Goal: Task Accomplishment & Management: Use online tool/utility

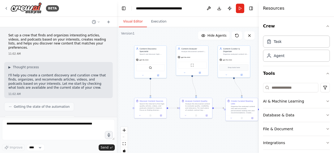
scroll to position [567, 0]
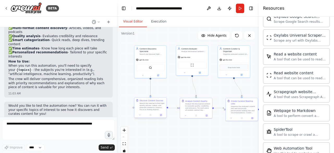
drag, startPoint x: 150, startPoint y: 75, endPoint x: 151, endPoint y: 98, distance: 22.7
click at [151, 98] on div "Content Discovery Specialist Search and discover high-quality articles, videos,…" at bounding box center [156, 64] width 71 height 65
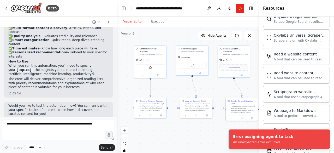
click at [162, 89] on div ".deletable-edge-delete-btn { width: 20px; height: 20px; border: 0px solid #ffff…" at bounding box center [188, 92] width 142 height 130
click at [325, 133] on icon "Notifications (F8)" at bounding box center [325, 133] width 4 height 4
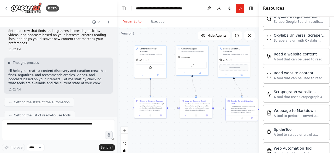
scroll to position [0, 0]
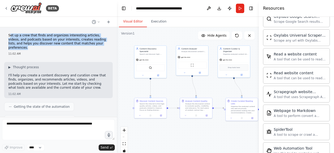
drag, startPoint x: 9, startPoint y: 36, endPoint x: 86, endPoint y: 43, distance: 77.0
click at [86, 43] on p "Set up a crew that finds and organizes interesting articles, videos, and podcas…" at bounding box center [58, 41] width 100 height 16
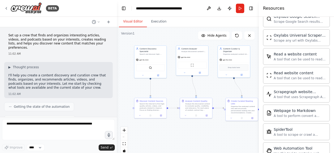
click at [71, 76] on p "I'll help you create a content discovery and curation crew that finds, organize…" at bounding box center [58, 81] width 100 height 16
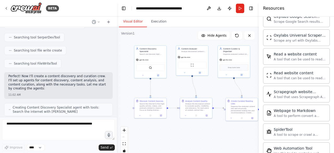
scroll to position [127, 0]
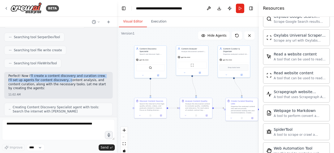
drag, startPoint x: 28, startPoint y: 71, endPoint x: 56, endPoint y: 75, distance: 28.3
click at [56, 75] on p "Perfect! Now I'll create a content discovery and curation crew. I'll set up age…" at bounding box center [58, 82] width 100 height 16
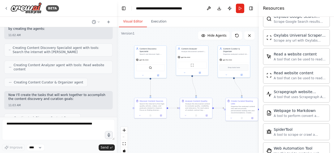
scroll to position [214, 0]
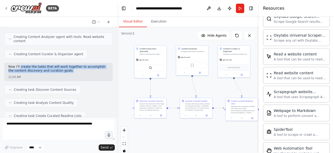
drag, startPoint x: 20, startPoint y: 61, endPoint x: 68, endPoint y: 67, distance: 48.3
click at [68, 67] on p "Now I'll create the tasks that will work together to accomplish the content dis…" at bounding box center [58, 69] width 100 height 8
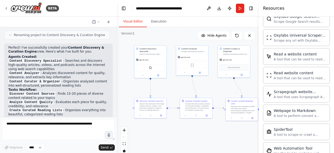
scroll to position [340, 0]
drag, startPoint x: 62, startPoint y: 54, endPoint x: 65, endPoint y: 63, distance: 9.4
click at [65, 63] on li "Content Discovery Specialist - Searches and discovers high-quality articles, vi…" at bounding box center [58, 64] width 100 height 12
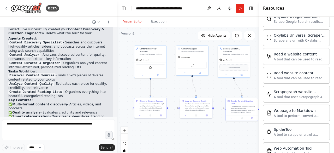
scroll to position [358, 0]
click at [70, 81] on li "Analyze Content Quality - Evaluates each piece for quality, credibility, and re…" at bounding box center [58, 85] width 100 height 8
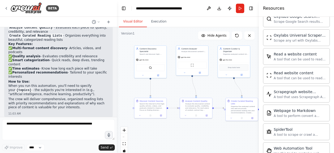
scroll to position [434, 0]
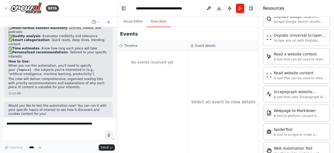
click at [156, 22] on button "Execution" at bounding box center [159, 21] width 24 height 11
click at [154, 76] on div "No events received yet" at bounding box center [152, 102] width 71 height 102
click at [210, 7] on button at bounding box center [208, 8] width 8 height 9
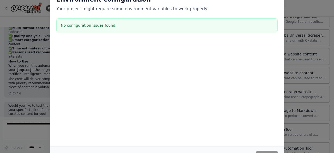
click at [33, 112] on div "Environment configuration Your project might require some environment variables…" at bounding box center [167, 76] width 334 height 153
click at [265, 150] on div "Cancel Save" at bounding box center [167, 155] width 234 height 18
click at [318, 81] on div "Environment configuration Your project might require some environment variables…" at bounding box center [167, 76] width 334 height 153
click at [45, 136] on div "Environment configuration Your project might require some environment variables…" at bounding box center [167, 76] width 334 height 153
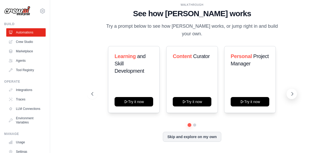
click at [292, 91] on icon at bounding box center [291, 93] width 5 height 5
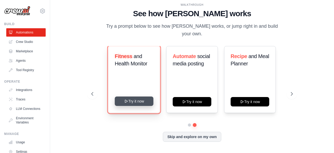
click at [137, 97] on button "Try it now" at bounding box center [133, 100] width 39 height 9
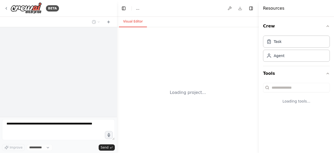
select select "****"
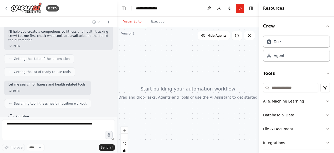
scroll to position [43, 0]
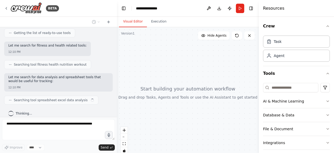
drag, startPoint x: 27, startPoint y: 80, endPoint x: 73, endPoint y: 82, distance: 45.9
click at [73, 82] on div "Set up a crew that tracks your workouts, monitors nutrition intake, analyzes pr…" at bounding box center [58, 71] width 117 height 89
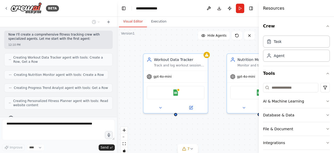
scroll to position [213, 0]
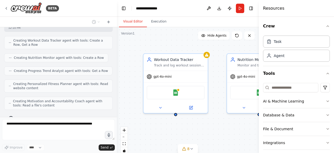
click at [273, 9] on h4 "Resources" at bounding box center [273, 8] width 21 height 6
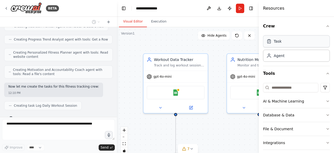
click at [277, 42] on div "Task" at bounding box center [278, 41] width 8 height 5
click at [275, 56] on div "Agent" at bounding box center [279, 55] width 11 height 5
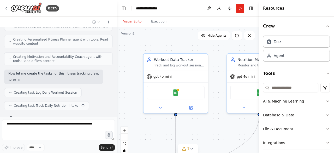
scroll to position [32, 0]
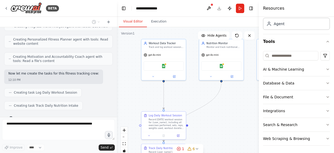
drag, startPoint x: 199, startPoint y: 59, endPoint x: 174, endPoint y: 25, distance: 41.8
click at [174, 25] on div "Visual Editor Execution Version 1 Show Tools Hide Agents .deletable-edge-delete…" at bounding box center [188, 85] width 142 height 136
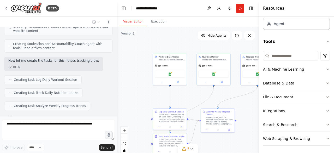
click at [189, 99] on div ".deletable-edge-delete-btn { width: 20px; height: 20px; border: 0px solid #ffff…" at bounding box center [188, 92] width 142 height 130
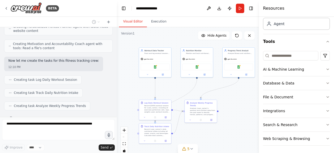
drag, startPoint x: 182, startPoint y: 49, endPoint x: 166, endPoint y: 41, distance: 17.7
click at [166, 41] on div ".deletable-edge-delete-btn { width: 20px; height: 20px; border: 0px solid #ffff…" at bounding box center [188, 92] width 142 height 130
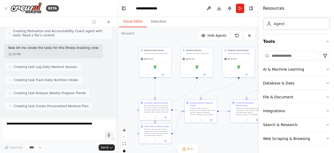
click at [185, 93] on div ".deletable-edge-delete-btn { width: 20px; height: 20px; border: 0px solid #ffff…" at bounding box center [188, 92] width 142 height 130
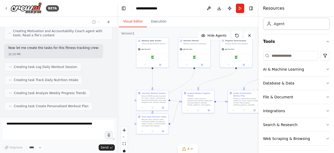
drag, startPoint x: 185, startPoint y: 93, endPoint x: 182, endPoint y: 84, distance: 10.0
click at [182, 84] on div ".deletable-edge-delete-btn { width: 20px; height: 20px; border: 0px solid #ffff…" at bounding box center [188, 92] width 142 height 130
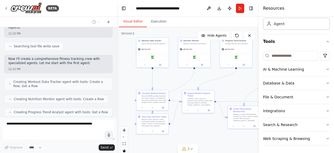
scroll to position [182, 0]
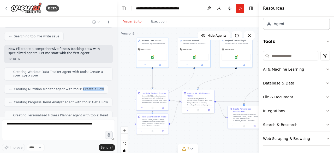
drag, startPoint x: 75, startPoint y: 79, endPoint x: 95, endPoint y: 78, distance: 19.6
click at [95, 84] on div "Creating Nutrition Monitor agent with tools: Create a Row" at bounding box center [56, 88] width 104 height 9
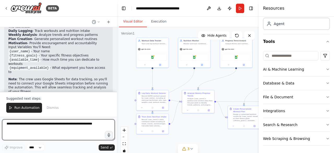
scroll to position [495, 0]
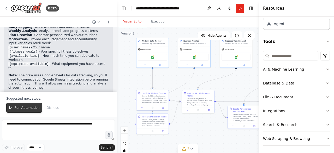
click at [22, 107] on span "Run Automation" at bounding box center [26, 107] width 25 height 4
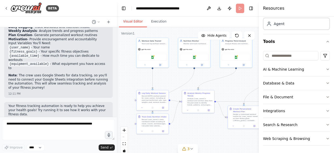
scroll to position [470, 0]
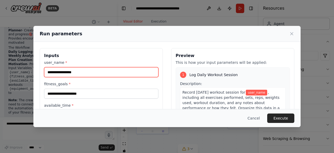
click at [104, 73] on input "user_name *" at bounding box center [101, 72] width 114 height 10
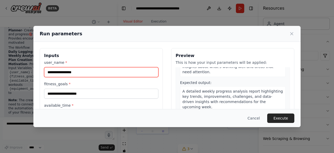
scroll to position [251, 0]
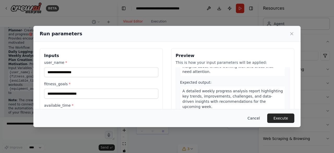
click at [257, 117] on button "Cancel" at bounding box center [253, 117] width 21 height 9
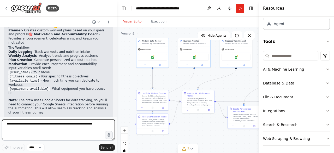
click at [33, 129] on textarea at bounding box center [58, 129] width 113 height 21
type textarea "**********"
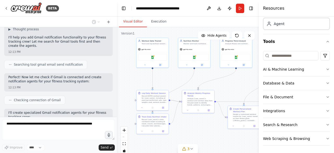
scroll to position [626, 0]
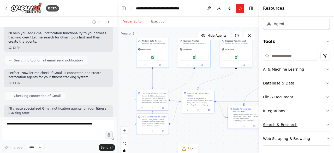
click at [280, 123] on div "Search & Research" at bounding box center [280, 124] width 34 height 5
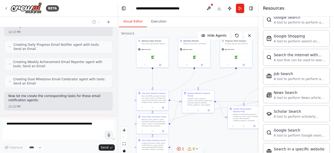
scroll to position [725, 0]
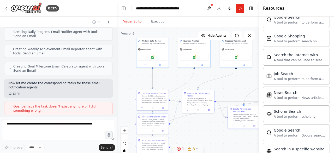
click at [179, 149] on icon at bounding box center [179, 148] width 4 height 4
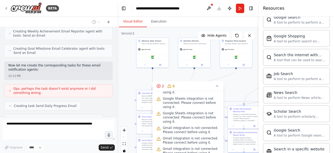
scroll to position [769, 0]
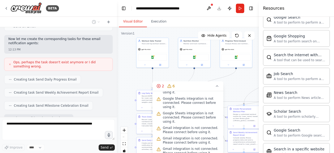
click at [231, 80] on div ".deletable-edge-delete-btn { width: 20px; height: 20px; border: 0px solid #ffff…" at bounding box center [188, 92] width 142 height 130
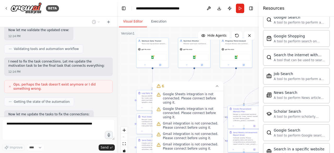
scroll to position [29, 0]
click at [134, 84] on div ".deletable-edge-delete-btn { width: 20px; height: 20px; border: 0px solid #ffff…" at bounding box center [188, 92] width 142 height 130
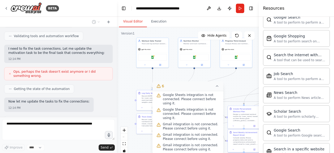
click at [217, 86] on icon at bounding box center [217, 86] width 4 height 4
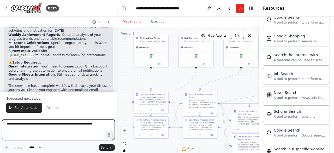
scroll to position [1088, 0]
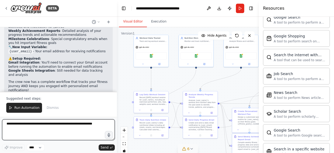
click at [21, 138] on textarea at bounding box center [58, 129] width 113 height 21
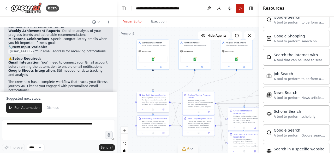
click at [240, 5] on button "Run" at bounding box center [240, 8] width 8 height 9
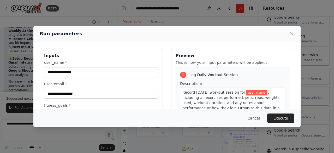
click at [258, 116] on button "Cancel" at bounding box center [253, 117] width 21 height 9
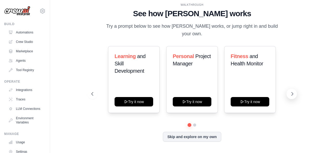
click at [292, 92] on icon at bounding box center [292, 93] width 2 height 3
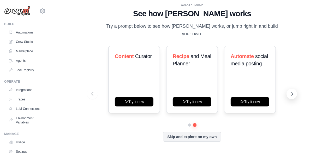
click at [292, 92] on icon at bounding box center [292, 93] width 2 height 3
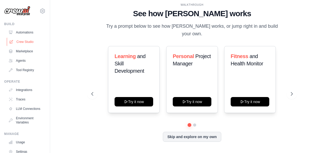
click at [21, 42] on link "Crew Studio" at bounding box center [26, 42] width 39 height 8
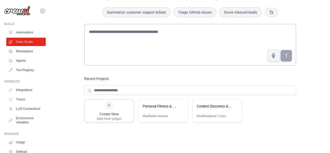
scroll to position [27, 0]
click at [105, 109] on div "Create New Start fresh project" at bounding box center [109, 110] width 25 height 20
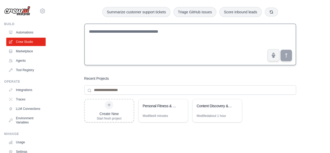
scroll to position [0, 0]
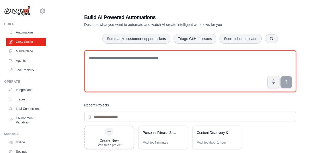
click at [130, 67] on textarea at bounding box center [190, 71] width 212 height 42
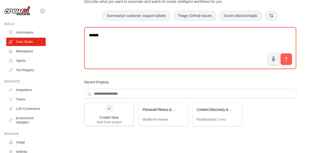
scroll to position [22, 0]
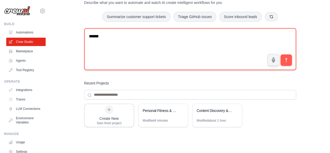
click at [148, 39] on textarea "******" at bounding box center [190, 49] width 212 height 42
type textarea "*"
paste textarea "**********"
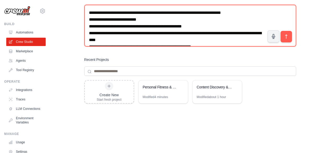
scroll to position [46, 0]
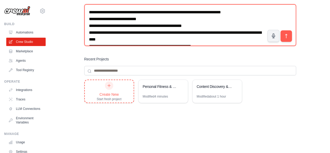
type textarea "**********"
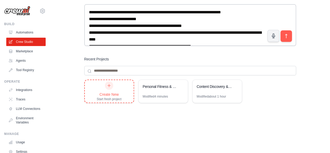
click at [111, 89] on div "Create New Start fresh project" at bounding box center [109, 91] width 25 height 20
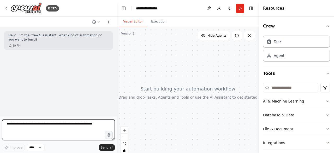
click at [59, 123] on textarea at bounding box center [58, 129] width 113 height 21
paste textarea "**********"
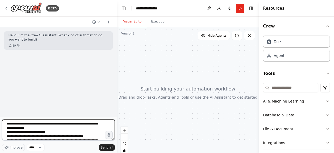
scroll to position [23, 0]
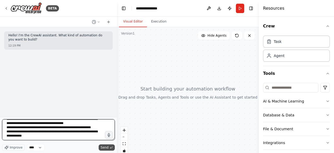
type textarea "**********"
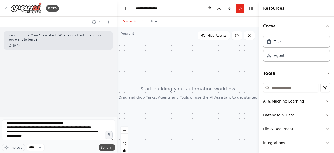
click at [105, 145] on button "Send" at bounding box center [107, 147] width 16 height 6
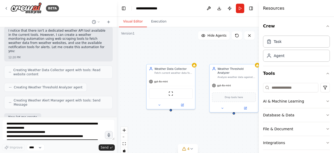
scroll to position [269, 0]
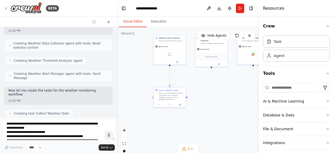
drag, startPoint x: 208, startPoint y: 123, endPoint x: 197, endPoint y: 86, distance: 38.7
click at [197, 86] on div ".deletable-edge-delete-btn { width: 20px; height: 20px; border: 0px solid #ffff…" at bounding box center [188, 92] width 142 height 130
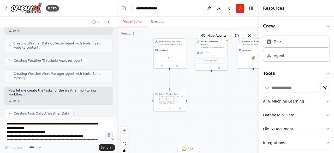
scroll to position [282, 0]
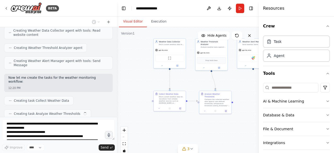
click at [250, 37] on icon at bounding box center [249, 35] width 4 height 4
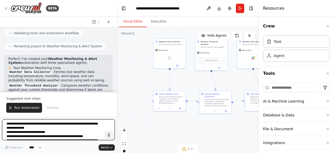
scroll to position [406, 0]
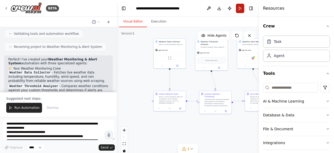
click at [238, 5] on button "Run" at bounding box center [240, 8] width 8 height 9
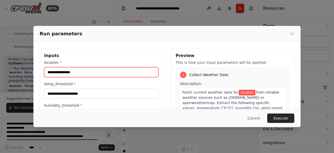
click at [111, 71] on input "location *" at bounding box center [101, 72] width 114 height 10
type input "**********"
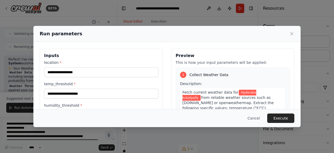
click at [85, 87] on div "temp_threshold *" at bounding box center [101, 89] width 114 height 17
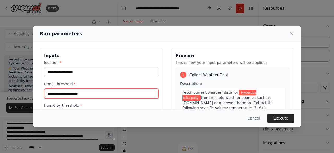
click at [84, 92] on input "temp_threshold *" at bounding box center [101, 93] width 114 height 10
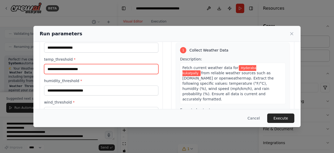
scroll to position [21, 0]
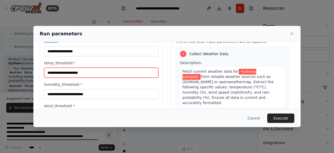
click at [93, 70] on input "temp_threshold *" at bounding box center [101, 73] width 114 height 10
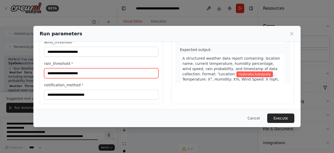
click at [93, 70] on input "rain_threshold *" at bounding box center [101, 73] width 114 height 10
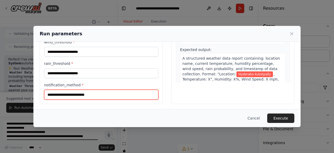
click at [87, 94] on input "notification_method *" at bounding box center [101, 94] width 114 height 10
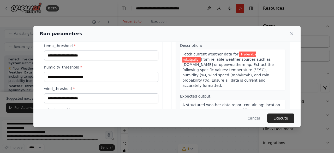
scroll to position [58, 0]
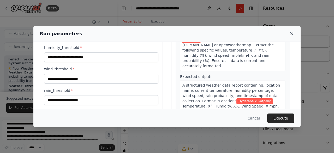
click at [291, 34] on icon at bounding box center [291, 33] width 5 height 5
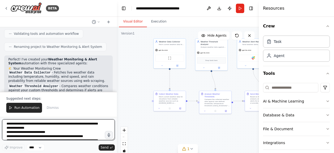
click at [50, 124] on textarea "**********" at bounding box center [58, 129] width 113 height 21
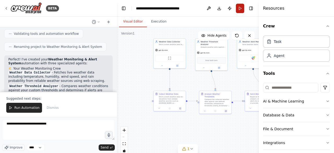
click at [240, 6] on button "Run" at bounding box center [240, 8] width 8 height 9
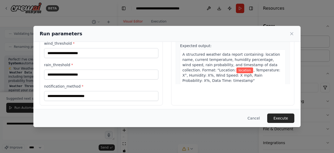
scroll to position [84, 0]
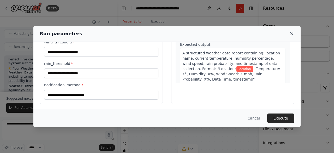
click at [291, 34] on icon at bounding box center [291, 33] width 5 height 5
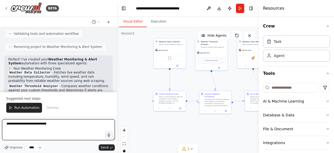
click at [66, 125] on textarea "**********" at bounding box center [58, 129] width 113 height 21
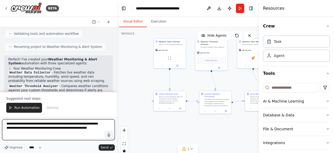
type textarea "**********"
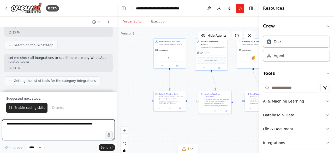
scroll to position [626, 0]
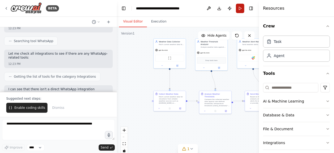
click at [241, 9] on button "Run" at bounding box center [240, 8] width 8 height 9
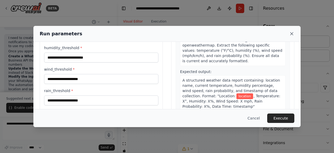
scroll to position [716, 0]
click at [292, 34] on icon at bounding box center [291, 33] width 3 height 3
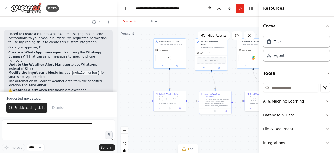
click at [190, 88] on div ".deletable-edge-delete-btn { width: 20px; height: 20px; border: 0px solid #ffff…" at bounding box center [188, 92] width 142 height 130
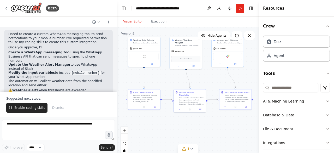
drag, startPoint x: 212, startPoint y: 87, endPoint x: 186, endPoint y: 85, distance: 25.6
click at [186, 85] on div ".deletable-edge-delete-btn { width: 20px; height: 20px; border: 0px solid #ffff…" at bounding box center [188, 92] width 142 height 130
click at [240, 5] on button "Run" at bounding box center [240, 8] width 8 height 9
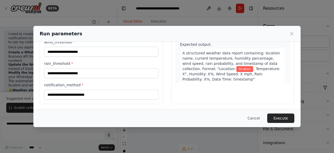
scroll to position [0, 0]
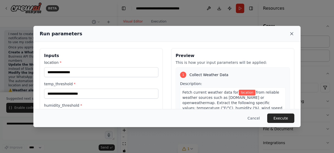
click at [293, 34] on icon at bounding box center [291, 33] width 5 height 5
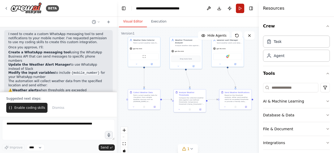
click at [239, 7] on button "Run" at bounding box center [240, 8] width 8 height 9
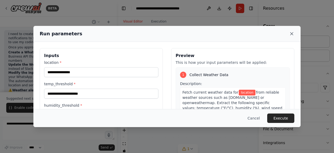
click at [292, 32] on icon at bounding box center [291, 33] width 5 height 5
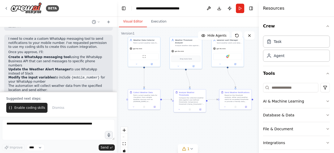
scroll to position [716, 0]
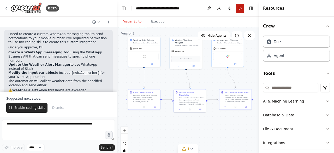
click at [240, 7] on button "Run" at bounding box center [240, 8] width 8 height 9
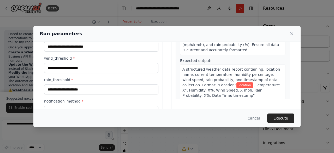
scroll to position [84, 0]
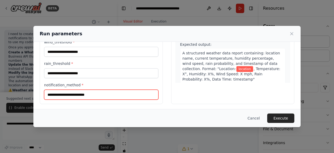
click at [131, 90] on input "notification_method *" at bounding box center [101, 94] width 114 height 10
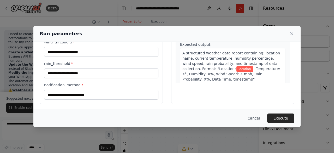
click at [257, 117] on button "Cancel" at bounding box center [253, 117] width 21 height 9
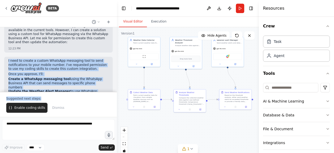
scroll to position [716, 0]
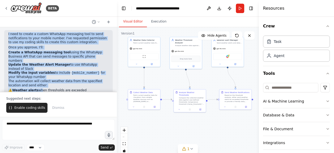
drag, startPoint x: 8, startPoint y: 56, endPoint x: 38, endPoint y: 61, distance: 31.2
click at [38, 61] on div "I need to create a custom WhatsApp messaging tool to send notifications to your…" at bounding box center [58, 75] width 108 height 90
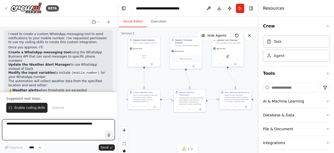
click at [29, 121] on textarea at bounding box center [58, 129] width 113 height 21
type textarea "***"
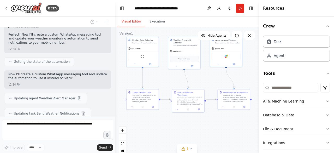
scroll to position [845, 0]
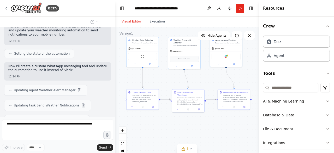
drag, startPoint x: 115, startPoint y: 109, endPoint x: 115, endPoint y: 80, distance: 29.2
click at [115, 80] on div "BETA Hello! I'm the CrewAI assistant. What kind of automation do you want to bu…" at bounding box center [167, 76] width 334 height 153
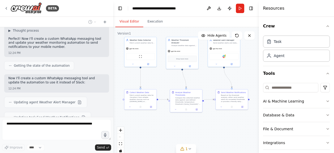
scroll to position [849, 0]
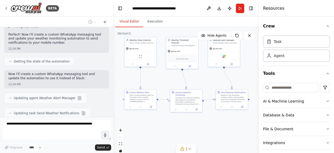
drag, startPoint x: 113, startPoint y: 108, endPoint x: 113, endPoint y: 94, distance: 14.6
click at [113, 94] on div "BETA Hello! I'm the CrewAI assistant. What kind of automation do you want to bu…" at bounding box center [167, 76] width 334 height 153
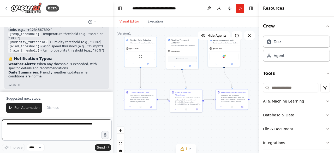
scroll to position [1077, 0]
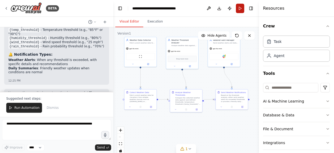
click at [240, 7] on button "Run" at bounding box center [240, 8] width 8 height 9
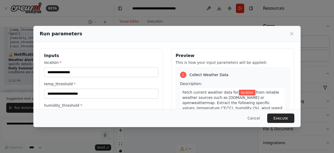
scroll to position [62, 0]
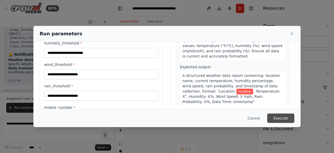
click at [281, 117] on button "Execute" at bounding box center [280, 117] width 27 height 9
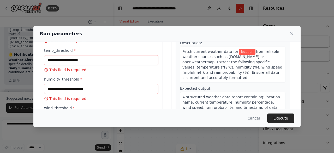
scroll to position [0, 0]
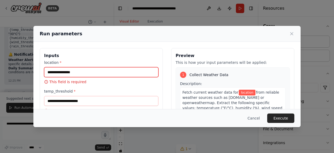
click at [107, 73] on input "location *" at bounding box center [101, 72] width 114 height 10
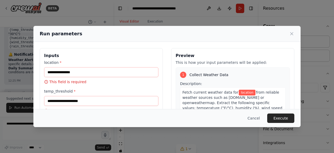
drag, startPoint x: 118, startPoint y: 34, endPoint x: 180, endPoint y: 39, distance: 61.7
click at [180, 39] on div "Run parameters" at bounding box center [166, 34] width 267 height 16
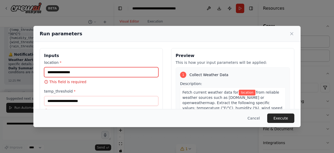
click at [74, 71] on input "location *" at bounding box center [101, 72] width 114 height 10
type input "**********"
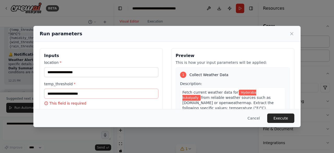
drag, startPoint x: 112, startPoint y: 31, endPoint x: 180, endPoint y: 34, distance: 67.3
click at [180, 34] on div "Run parameters" at bounding box center [167, 33] width 255 height 7
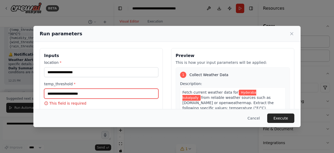
click at [58, 94] on input "temp_threshold *" at bounding box center [101, 93] width 114 height 10
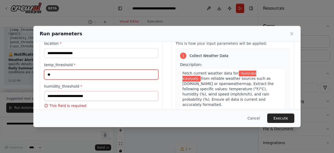
scroll to position [19, 0]
type input "**"
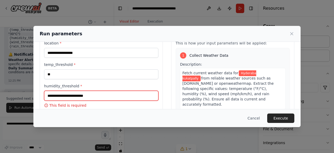
click at [58, 94] on input "humidity_threshold *" at bounding box center [101, 95] width 114 height 10
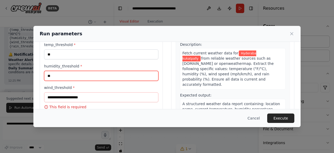
scroll to position [39, 0]
type input "**"
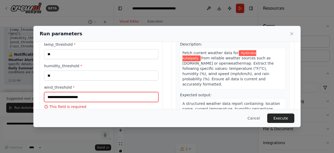
click at [58, 94] on input "wind_threshold *" at bounding box center [101, 97] width 114 height 10
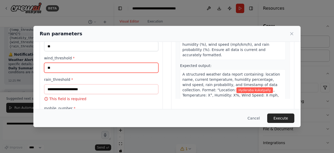
scroll to position [69, 0]
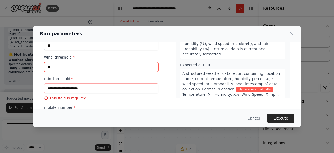
type input "**"
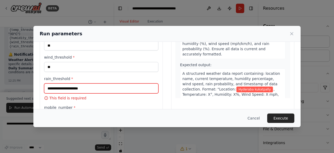
click at [70, 86] on input "rain_threshold *" at bounding box center [101, 88] width 114 height 10
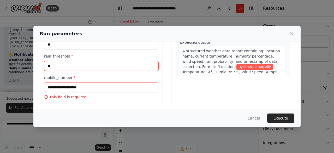
type input "**"
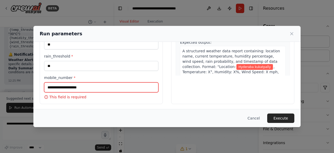
click at [70, 86] on input "mobile_number *" at bounding box center [101, 87] width 114 height 10
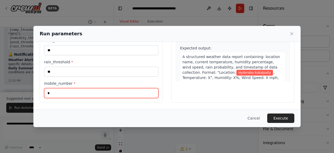
scroll to position [84, 0]
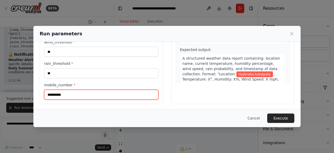
drag, startPoint x: 53, startPoint y: 94, endPoint x: 59, endPoint y: 94, distance: 6.3
click at [59, 94] on input "**********" at bounding box center [101, 94] width 114 height 10
click at [63, 93] on input "**********" at bounding box center [101, 94] width 114 height 10
type input "**********"
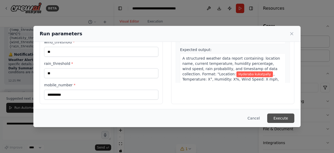
click at [276, 117] on button "Execute" at bounding box center [280, 117] width 27 height 9
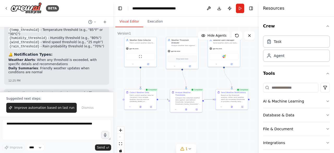
click at [214, 99] on circle "Edge from 591965da-15e5-4191-96d7-41285c393ee3 to 934078ee-0fc3-49bc-a1f0-f586e…" at bounding box center [212, 99] width 3 height 3
click at [208, 100] on div ".deletable-edge-delete-btn { width: 20px; height: 20px; border: 0px solid #ffff…" at bounding box center [186, 92] width 146 height 130
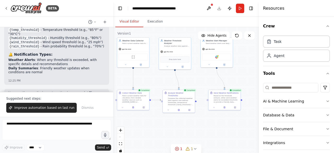
drag, startPoint x: 205, startPoint y: 101, endPoint x: 197, endPoint y: 101, distance: 7.8
click at [197, 101] on div ".deletable-edge-delete-btn { width: 20px; height: 20px; border: 0px solid #ffff…" at bounding box center [186, 92] width 146 height 130
click at [208, 101] on div "Send Weather Notifications Based on the threshold analysis, either send weather…" at bounding box center [224, 96] width 32 height 15
click at [197, 101] on div ".deletable-edge-delete-btn { width: 20px; height: 20px; border: 0px solid #ffff…" at bounding box center [186, 92] width 146 height 130
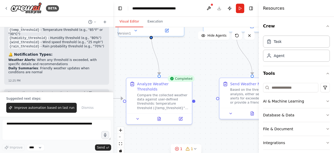
click at [194, 101] on div ".deletable-edge-delete-btn { width: 20px; height: 20px; border: 0px solid #ffff…" at bounding box center [186, 92] width 146 height 130
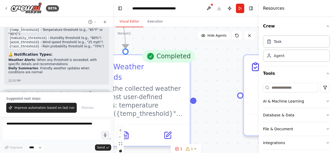
click at [194, 96] on div ".deletable-edge-delete-btn { width: 20px; height: 20px; border: 0px solid #ffff…" at bounding box center [186, 92] width 146 height 130
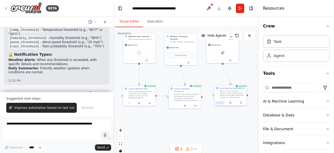
click at [221, 102] on icon at bounding box center [220, 102] width 2 height 2
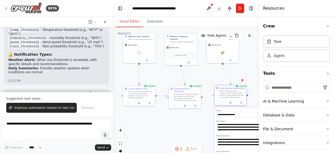
click at [221, 104] on div at bounding box center [230, 102] width 32 height 5
click at [221, 104] on button at bounding box center [219, 102] width 9 height 3
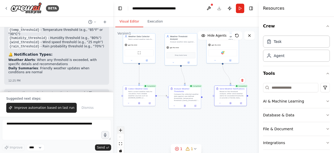
click at [120, 130] on icon "zoom in" at bounding box center [120, 129] width 3 height 3
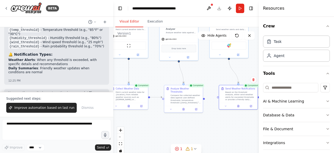
click at [205, 99] on div ".deletable-edge-delete-btn { width: 20px; height: 20px; border: 0px solid #ffff…" at bounding box center [186, 92] width 146 height 130
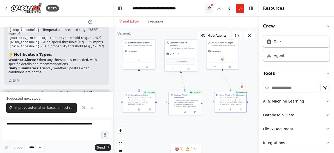
click at [205, 7] on button at bounding box center [208, 8] width 8 height 9
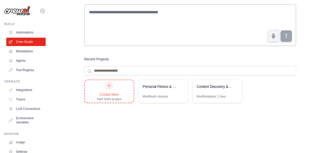
click at [111, 83] on icon at bounding box center [109, 85] width 4 height 4
click at [17, 52] on link "Marketplace" at bounding box center [26, 51] width 39 height 8
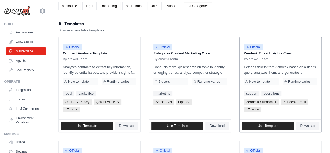
scroll to position [34, 0]
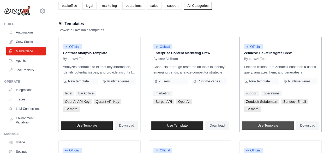
click at [263, 123] on span "Use Template" at bounding box center [267, 125] width 21 height 4
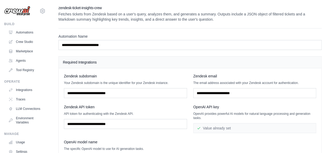
scroll to position [34, 0]
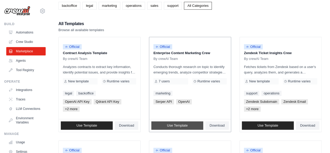
click at [181, 125] on span "Use Template" at bounding box center [177, 125] width 21 height 4
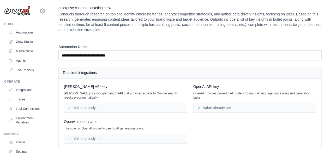
scroll to position [38, 0]
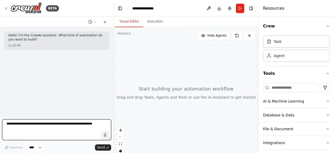
click at [42, 127] on textarea at bounding box center [56, 129] width 109 height 21
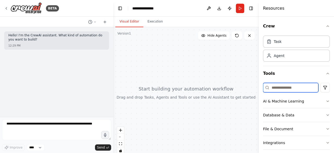
click at [288, 86] on input at bounding box center [290, 87] width 55 height 9
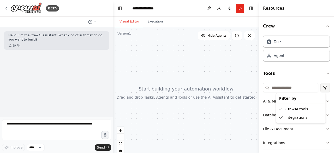
click at [323, 84] on html "**********" at bounding box center [167, 76] width 334 height 153
click at [288, 116] on div "Integrations" at bounding box center [300, 117] width 47 height 8
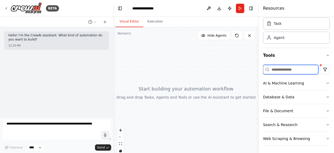
click at [282, 68] on input at bounding box center [290, 69] width 55 height 9
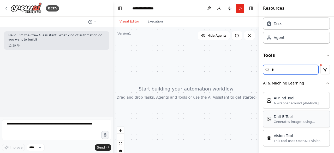
type input "*"
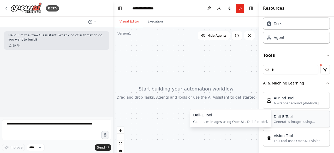
click at [288, 119] on div "Generates images using OpenAI's Dall-E model." at bounding box center [300, 121] width 53 height 4
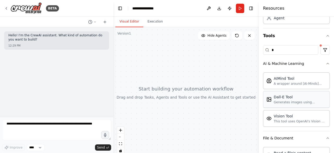
scroll to position [38, 0]
click at [285, 83] on div "A wrapper around [AI-Minds]([URL][DOMAIN_NAME]). Useful for when you need answe…" at bounding box center [300, 83] width 53 height 4
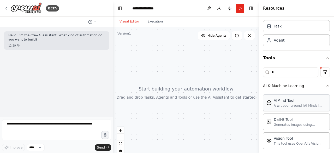
scroll to position [0, 0]
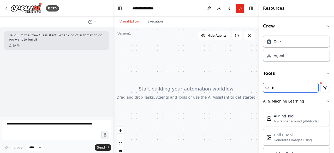
click at [283, 83] on input "*" at bounding box center [290, 87] width 55 height 9
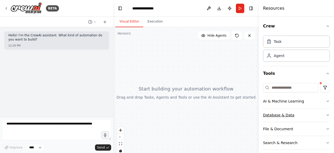
click at [280, 115] on div "Database & Data" at bounding box center [278, 114] width 31 height 5
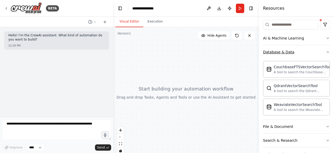
scroll to position [63, 0]
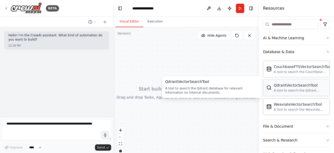
click at [292, 88] on div "A tool to search the Qdrant database for relevant information on internal docum…" at bounding box center [300, 90] width 53 height 4
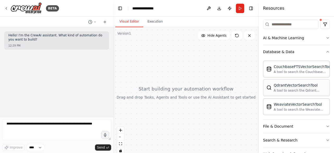
click at [281, 87] on div "QdrantVectorSearchTool" at bounding box center [300, 84] width 53 height 5
click at [295, 50] on button "Database & Data" at bounding box center [296, 52] width 67 height 14
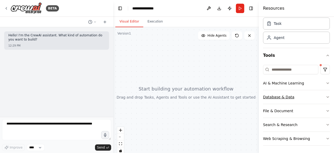
scroll to position [0, 0]
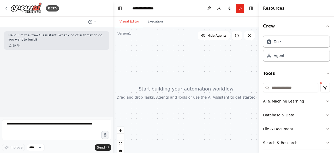
click at [278, 99] on div "AI & Machine Learning" at bounding box center [283, 100] width 41 height 5
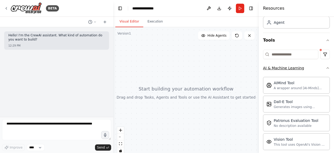
scroll to position [33, 0]
click at [280, 85] on div "A wrapper around [AI-Minds]([URL][DOMAIN_NAME]). Useful for when you need answe…" at bounding box center [300, 87] width 53 height 4
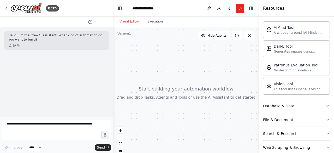
scroll to position [96, 0]
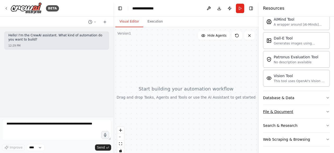
click at [279, 111] on div "File & Document" at bounding box center [278, 111] width 30 height 5
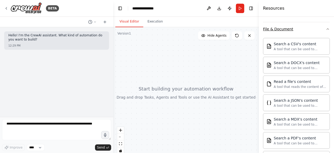
scroll to position [179, 0]
click at [288, 102] on div "A tool that can be used to semantic search a query from a JSON's content." at bounding box center [300, 104] width 53 height 4
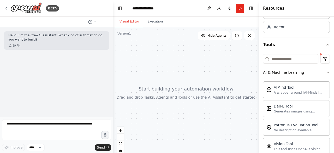
scroll to position [0, 0]
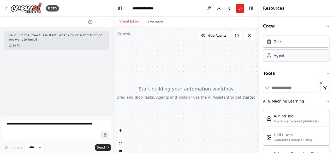
click at [275, 56] on div "Agent" at bounding box center [279, 55] width 11 height 5
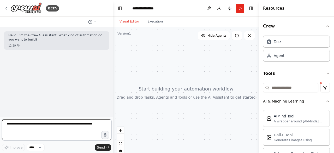
click at [30, 125] on textarea at bounding box center [56, 129] width 109 height 21
paste textarea "**********"
type textarea "**********"
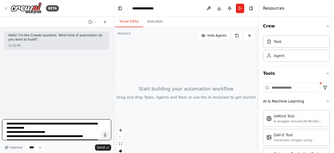
drag, startPoint x: 35, startPoint y: 132, endPoint x: 0, endPoint y: 119, distance: 37.3
click at [0, 119] on div "**********" at bounding box center [56, 76] width 113 height 153
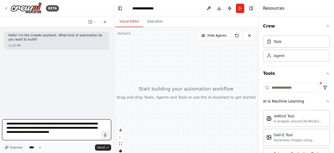
type textarea "**********"
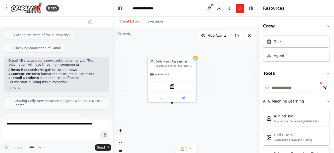
scroll to position [227, 0]
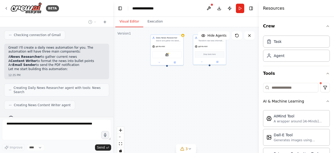
drag, startPoint x: 140, startPoint y: 72, endPoint x: 125, endPoint y: 34, distance: 40.3
click at [125, 34] on div "Version 1 Show Tools Hide Agents Daily News Researcher Search and gather the la…" at bounding box center [186, 92] width 146 height 130
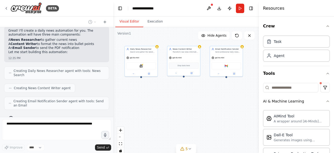
drag, startPoint x: 211, startPoint y: 96, endPoint x: 185, endPoint y: 107, distance: 28.1
click at [185, 107] on div "Daily News Researcher Search and gather the latest news and current affairs fro…" at bounding box center [186, 92] width 146 height 130
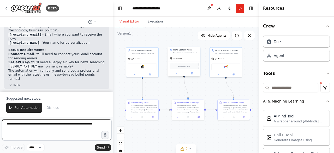
scroll to position [512, 0]
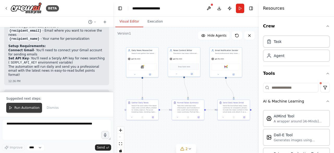
click at [20, 107] on span "Run Automation" at bounding box center [26, 107] width 25 height 4
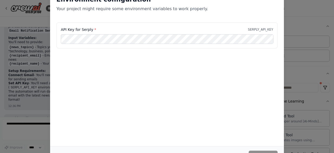
click at [39, 58] on div "Environment configuration Your project might require some environment variables…" at bounding box center [167, 76] width 334 height 153
